Goal: Information Seeking & Learning: Learn about a topic

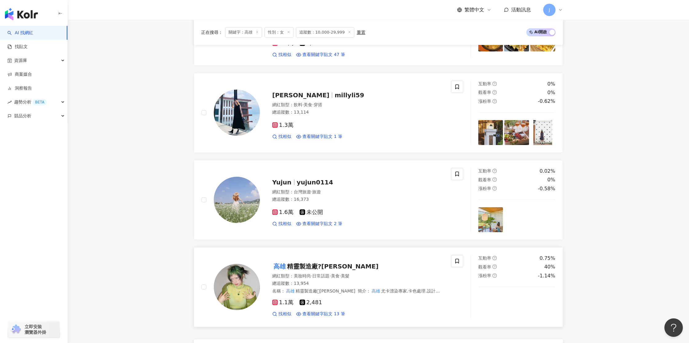
scroll to position [1038, 0]
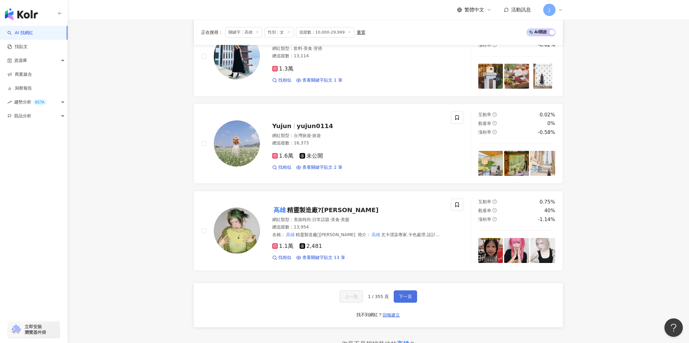
click at [410, 294] on span "下一頁" at bounding box center [405, 296] width 13 height 5
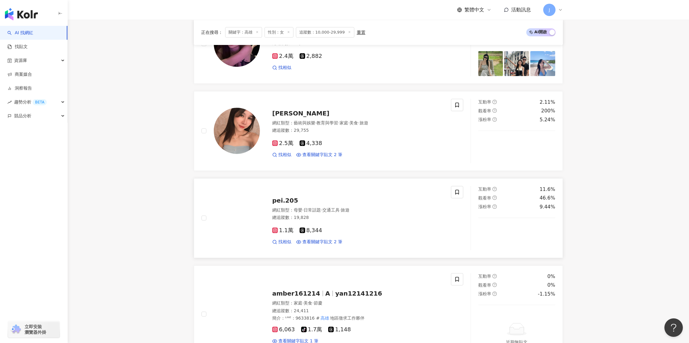
scroll to position [774, 0]
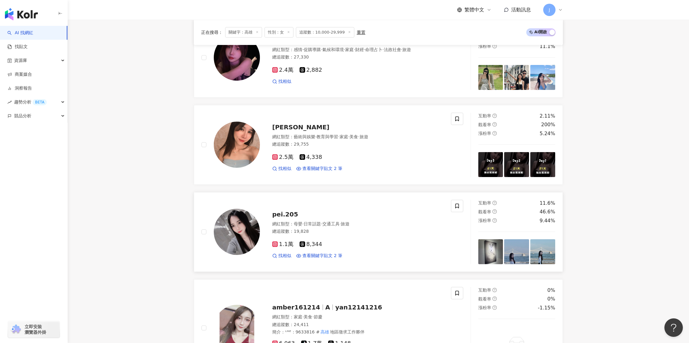
click at [238, 213] on img at bounding box center [237, 232] width 46 height 46
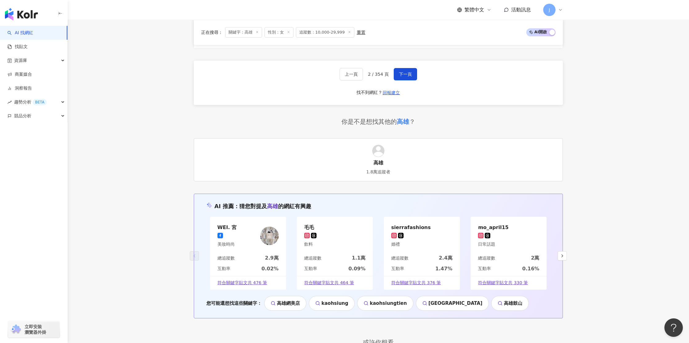
scroll to position [1272, 0]
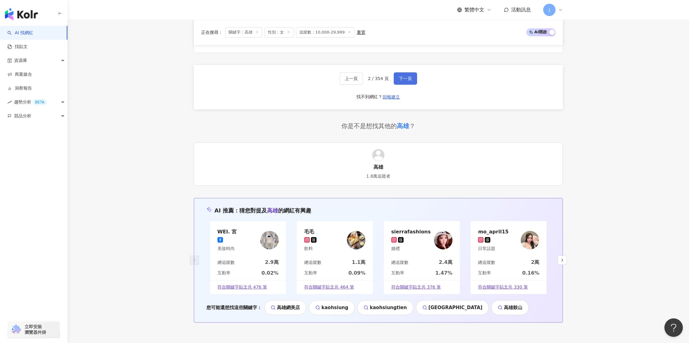
click at [403, 76] on span "下一頁" at bounding box center [405, 78] width 13 height 5
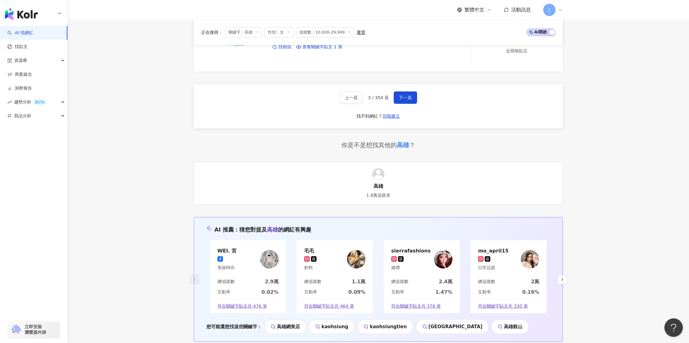
scroll to position [1238, 0]
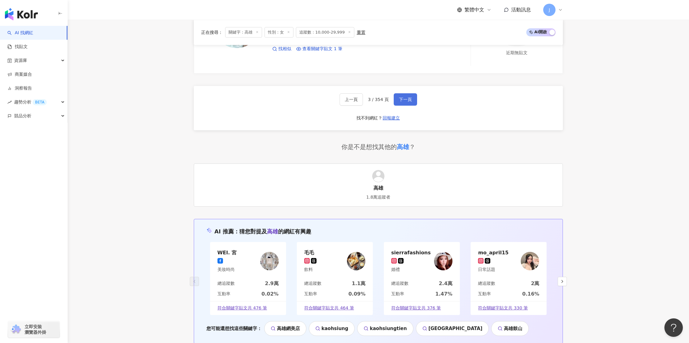
click at [394, 96] on button "下一頁" at bounding box center [405, 99] width 23 height 12
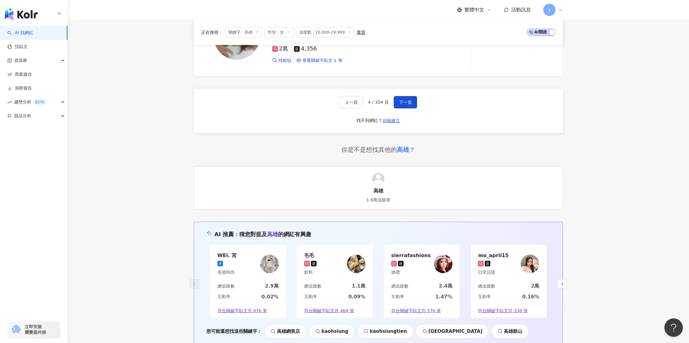
scroll to position [1286, 0]
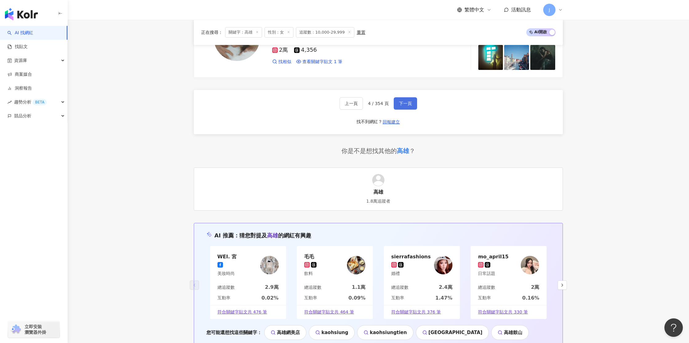
click at [400, 97] on button "下一頁" at bounding box center [405, 103] width 23 height 12
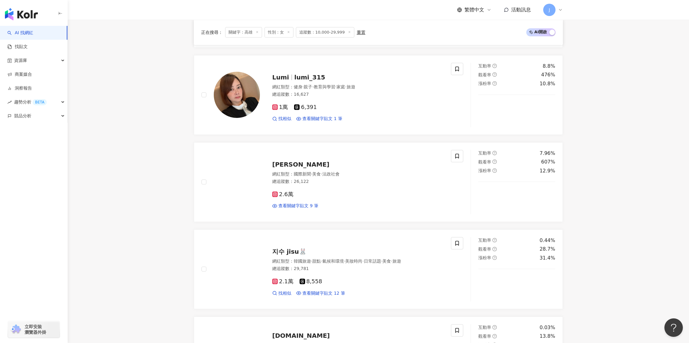
scroll to position [548, 0]
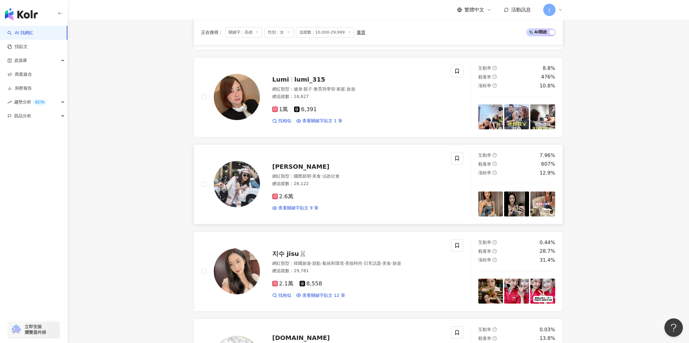
drag, startPoint x: 239, startPoint y: 175, endPoint x: 254, endPoint y: 173, distance: 15.1
click at [239, 175] on img at bounding box center [237, 184] width 46 height 46
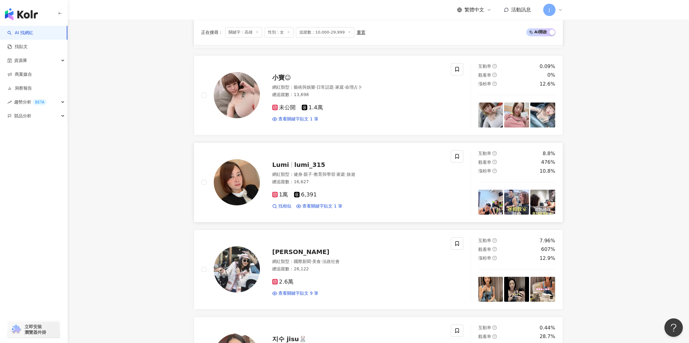
scroll to position [463, 0]
click at [249, 184] on img at bounding box center [237, 181] width 46 height 46
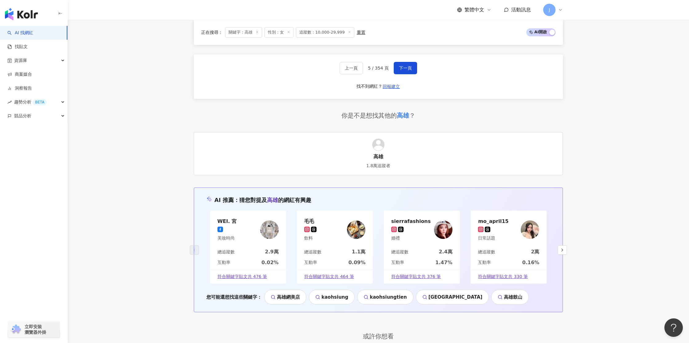
scroll to position [1251, 0]
click at [403, 62] on button "下一頁" at bounding box center [405, 68] width 23 height 12
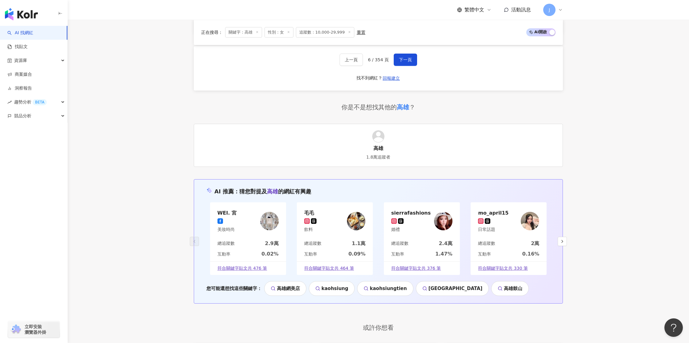
scroll to position [1269, 0]
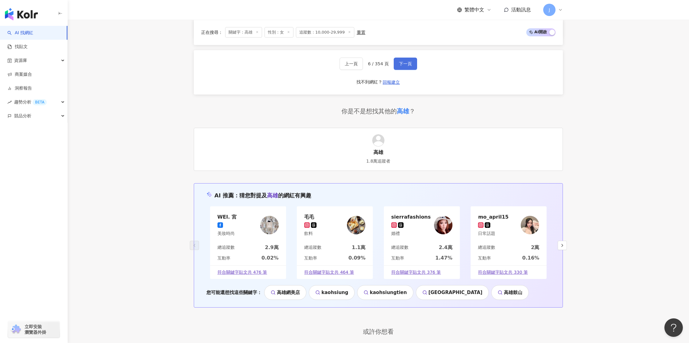
click at [403, 62] on span "下一頁" at bounding box center [405, 63] width 13 height 5
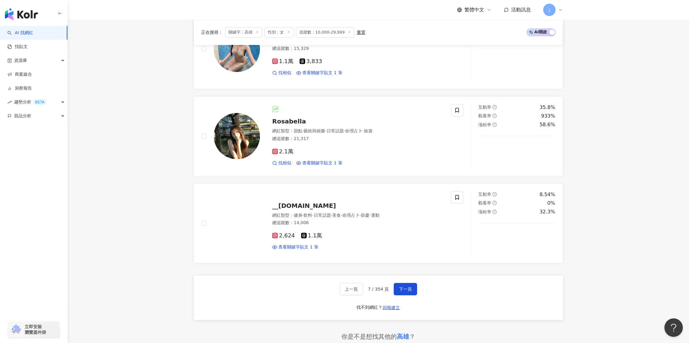
scroll to position [1042, 0]
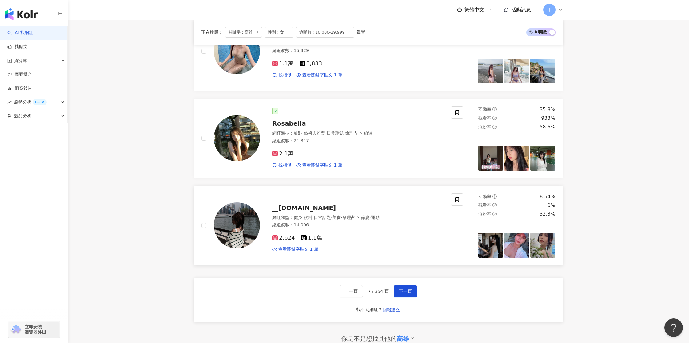
click at [258, 218] on img at bounding box center [237, 225] width 46 height 46
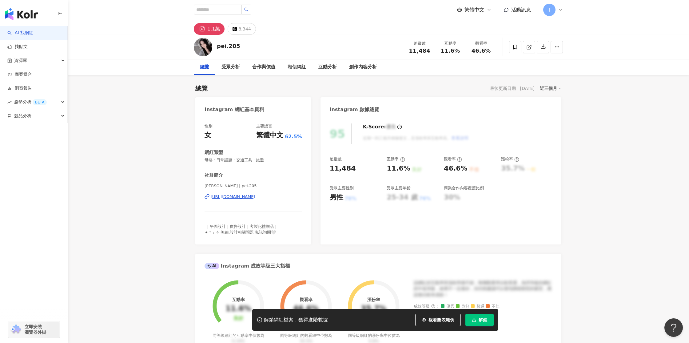
scroll to position [70, 0]
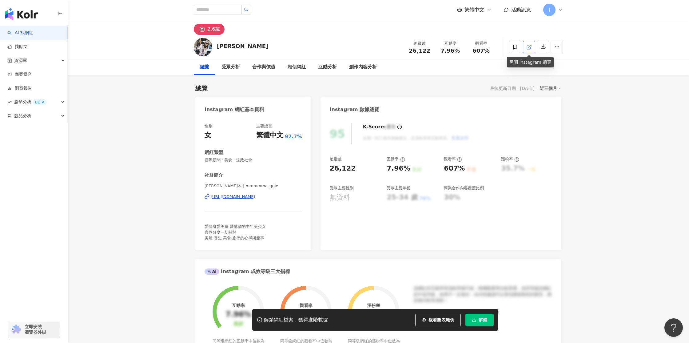
click at [529, 47] on icon at bounding box center [529, 47] width 6 height 6
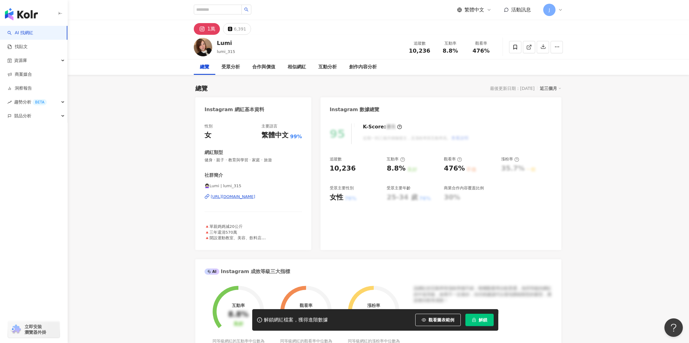
click at [529, 47] on icon at bounding box center [529, 47] width 6 height 6
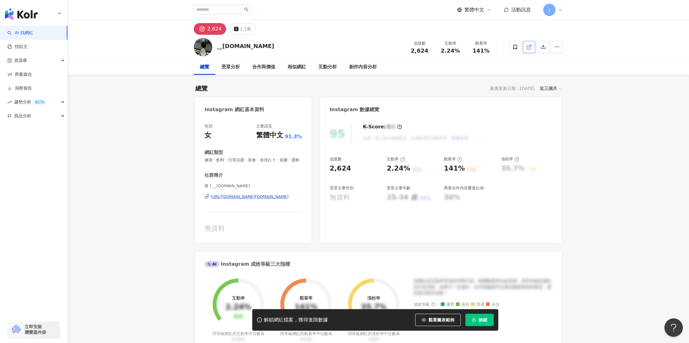
click at [527, 48] on icon at bounding box center [529, 47] width 6 height 6
